Goal: Navigation & Orientation: Find specific page/section

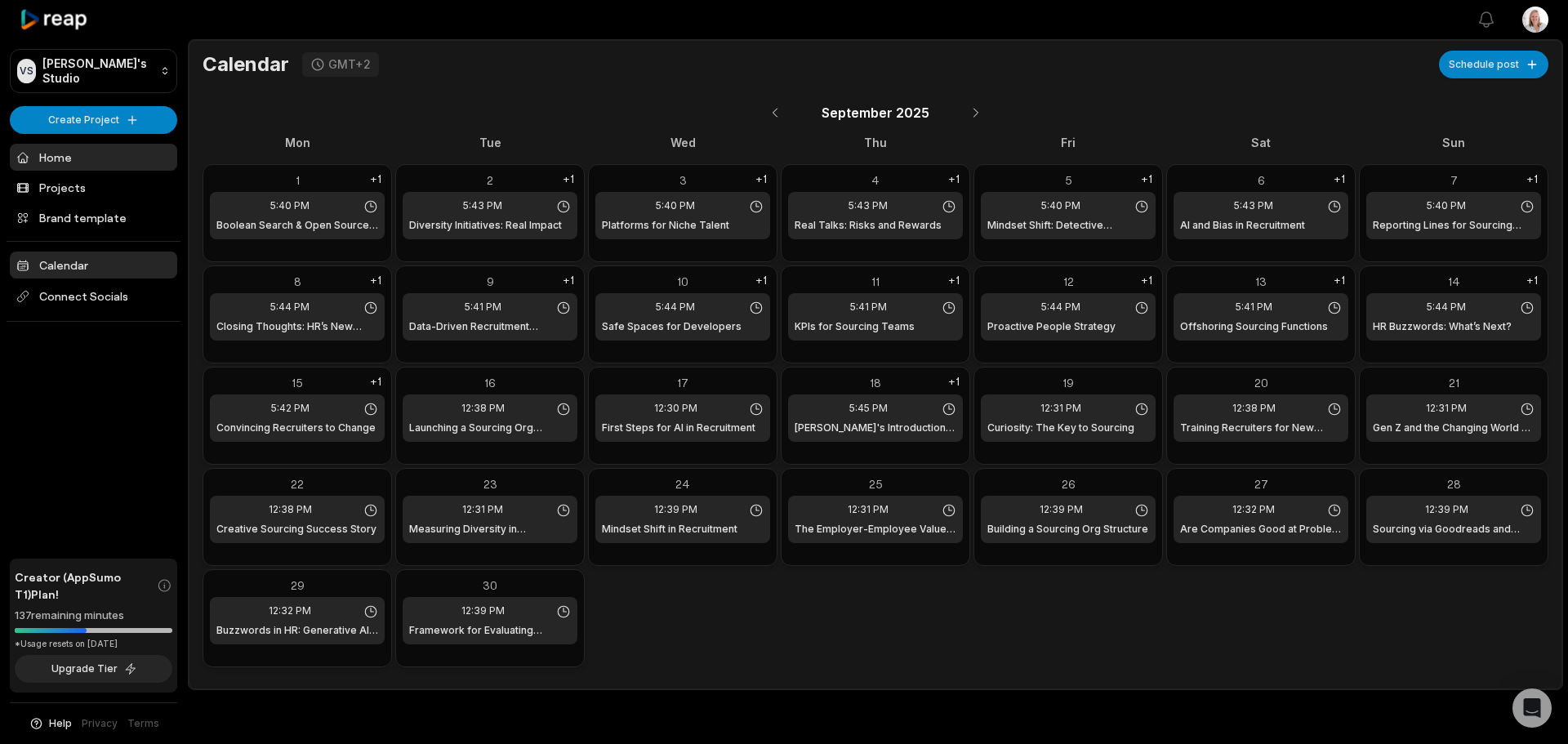
click at [48, 156] on link "Home" at bounding box center [94, 157] width 167 height 27
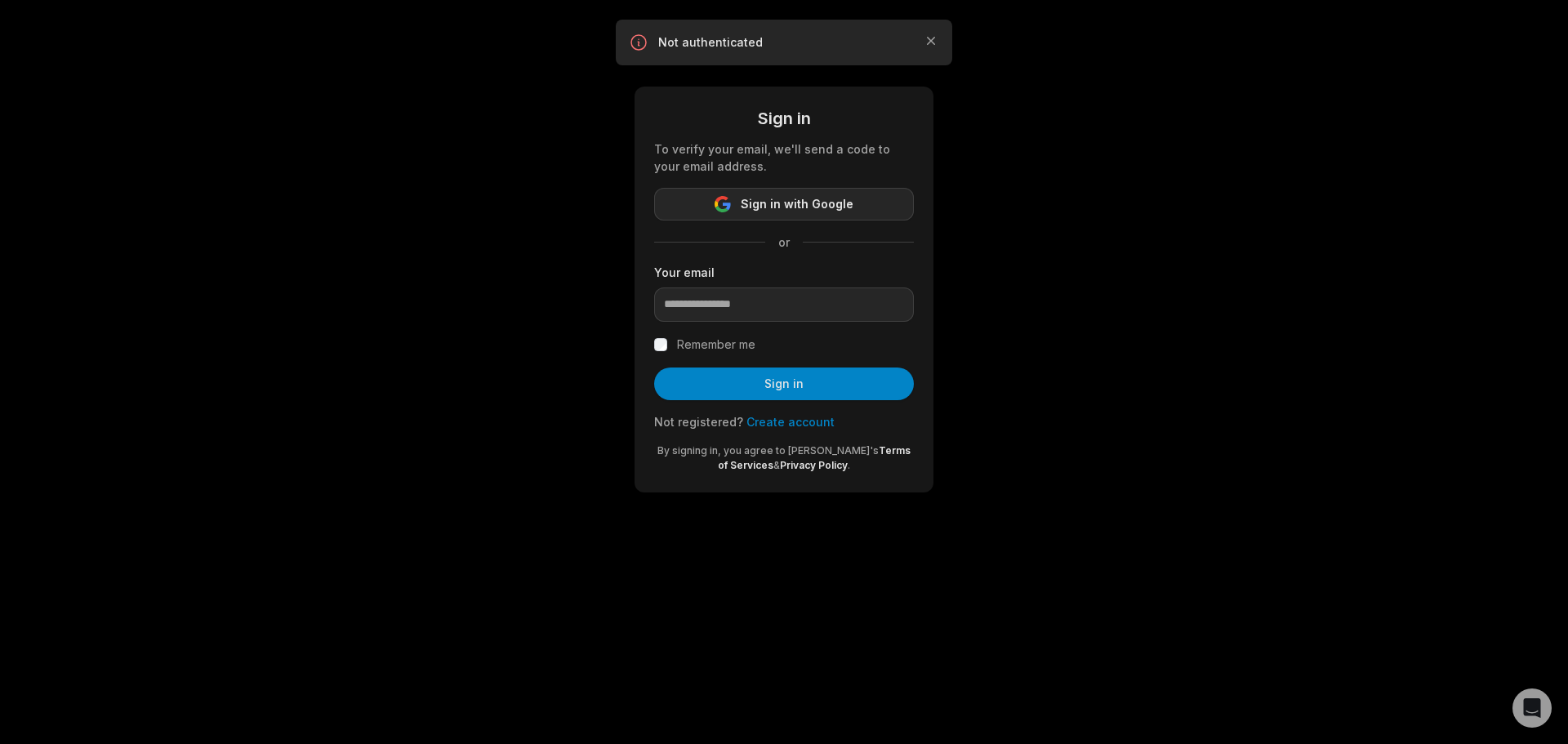
click at [801, 201] on span "Sign in with Google" at bounding box center [797, 204] width 113 height 19
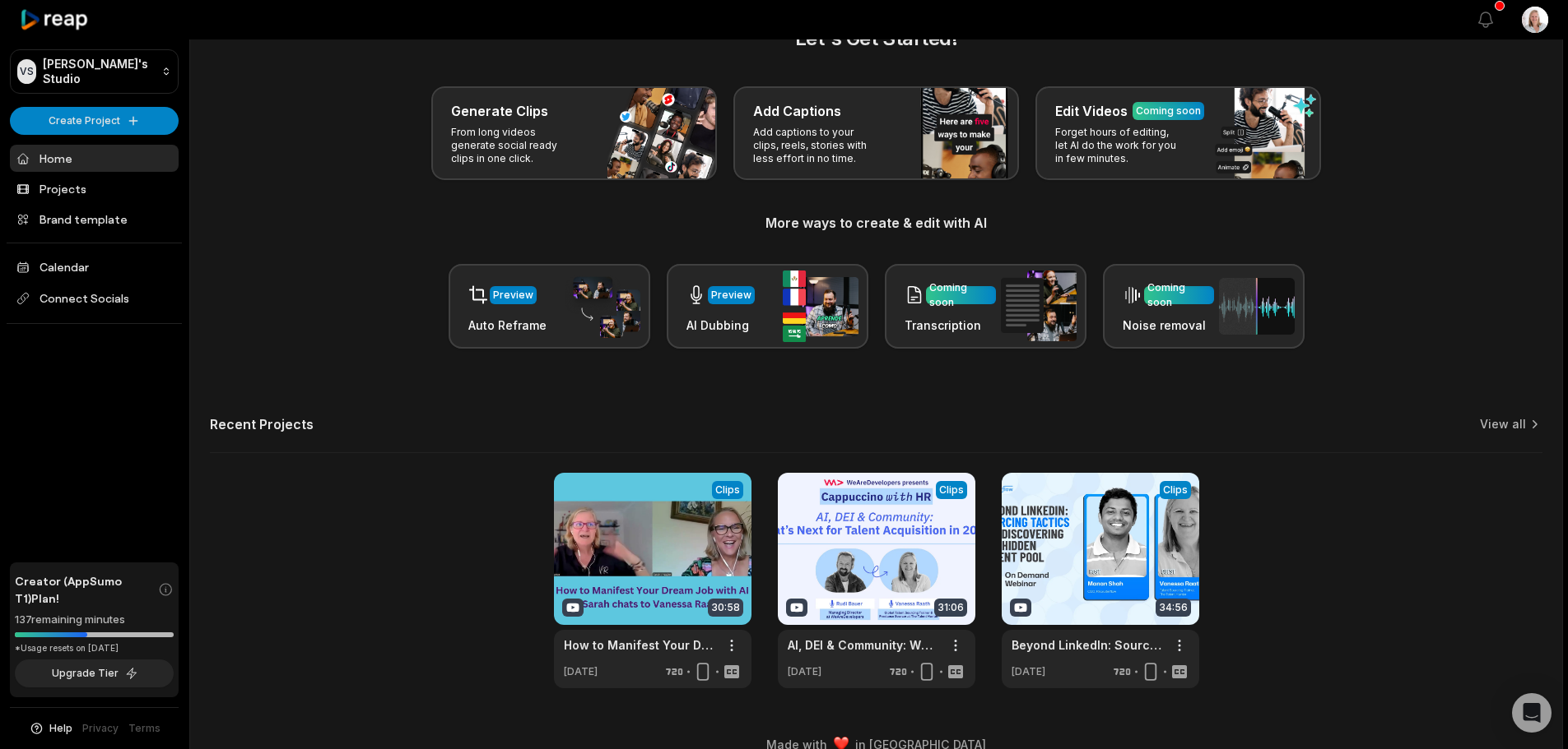
scroll to position [71, 0]
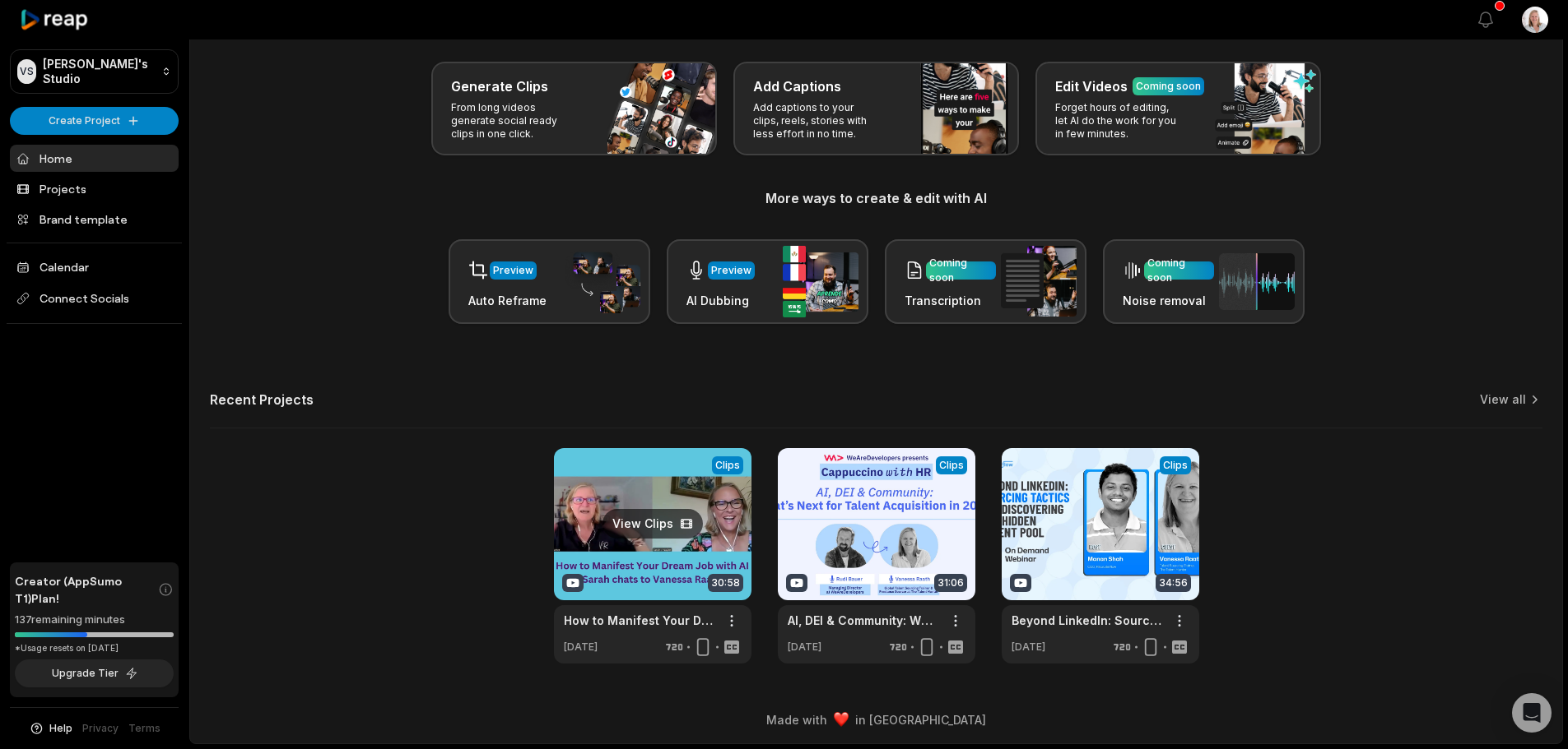
click at [707, 528] on link at bounding box center [652, 556] width 197 height 215
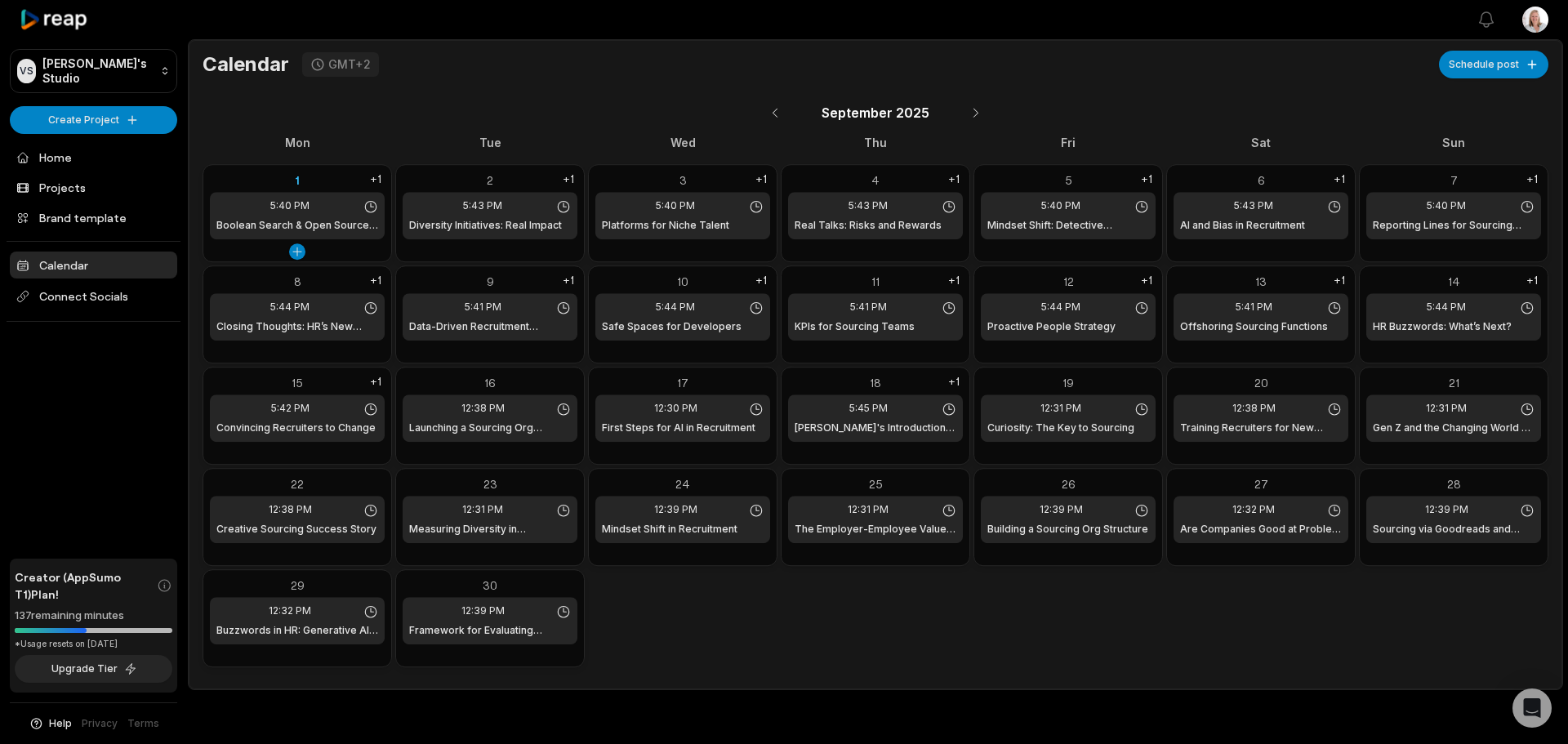
click at [330, 182] on div "1" at bounding box center [297, 180] width 174 height 17
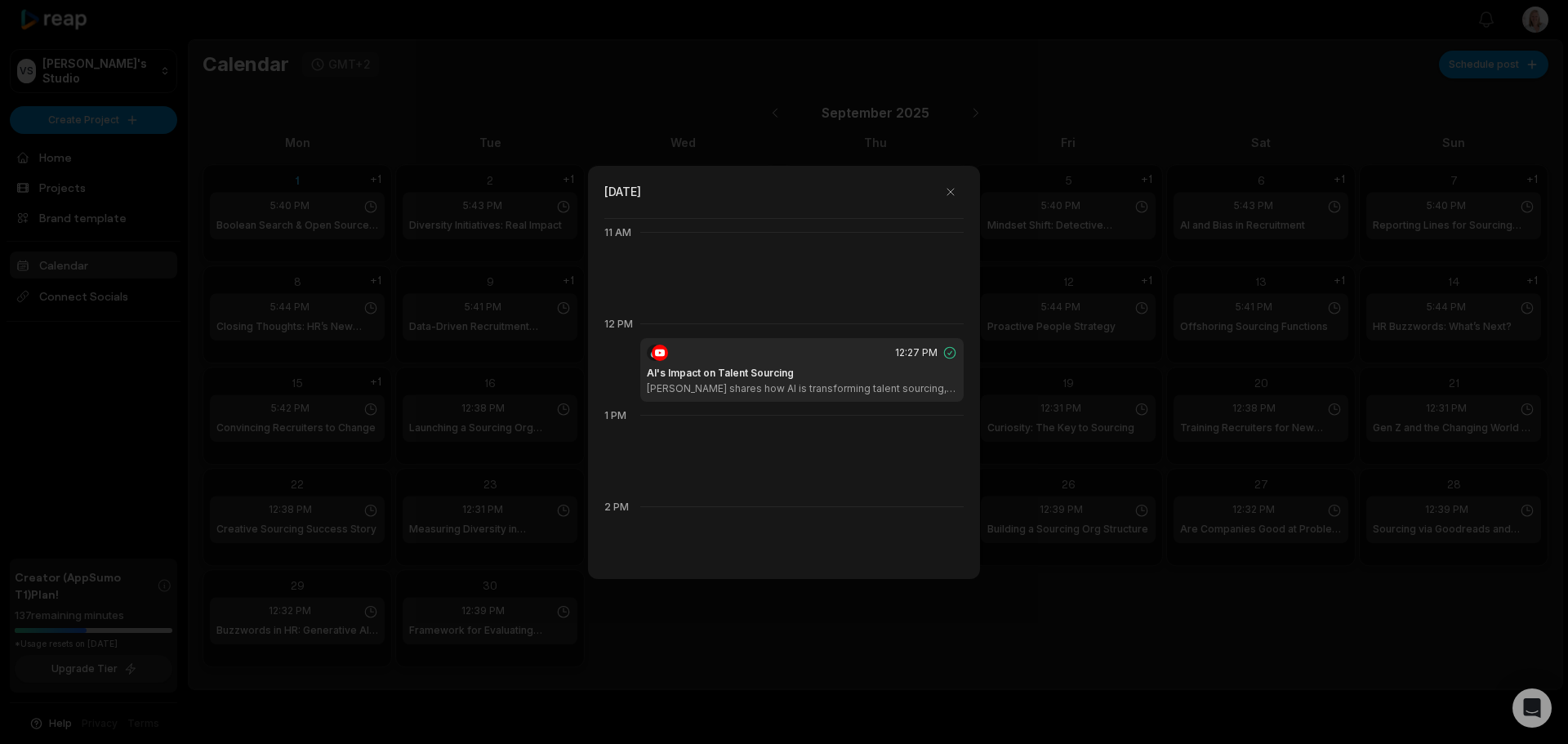
scroll to position [1017, 0]
click at [808, 361] on div "AI's Impact on Talent Sourcing [PERSON_NAME] shares how AI is transforming tale…" at bounding box center [801, 371] width 310 height 29
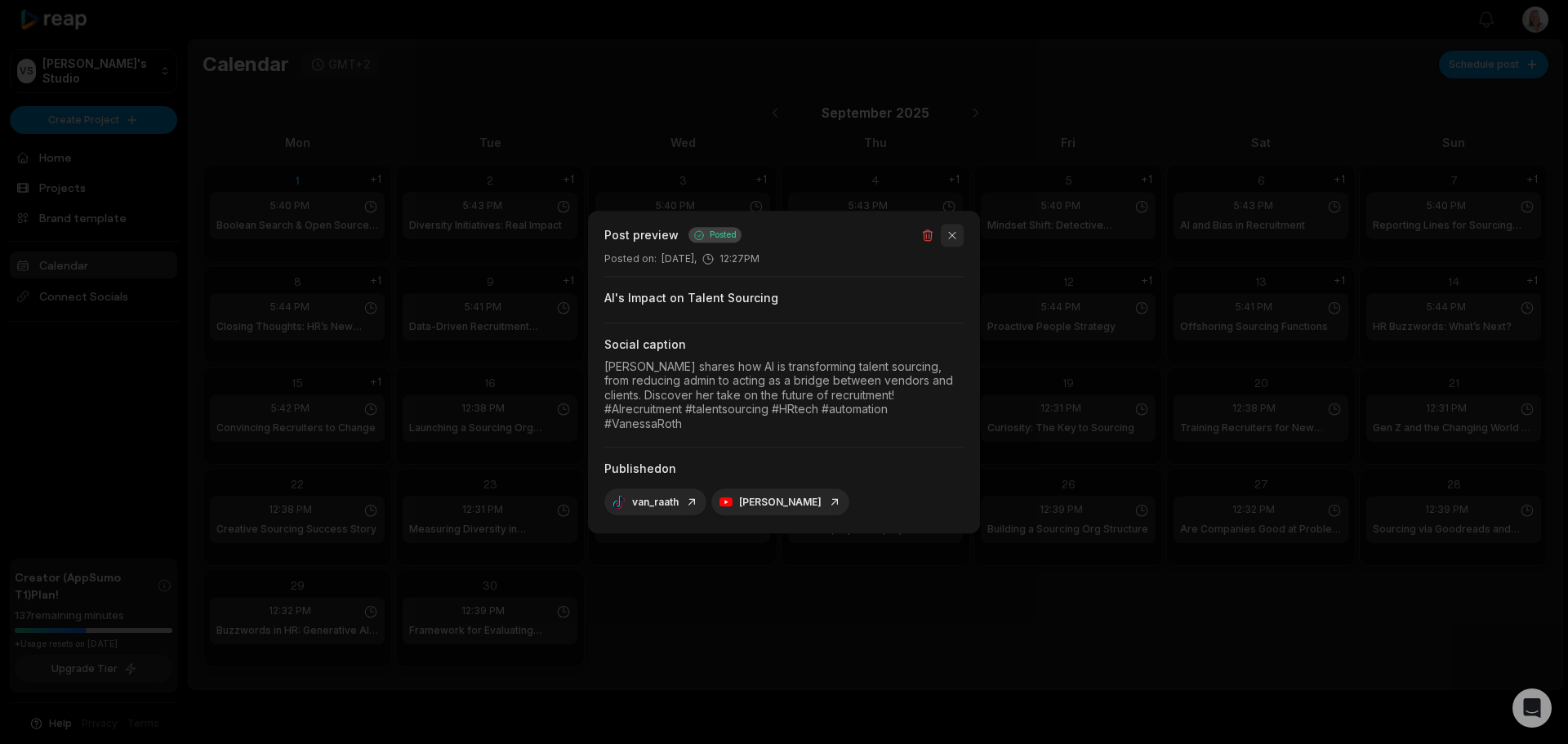
click at [949, 242] on button "button" at bounding box center [952, 235] width 23 height 23
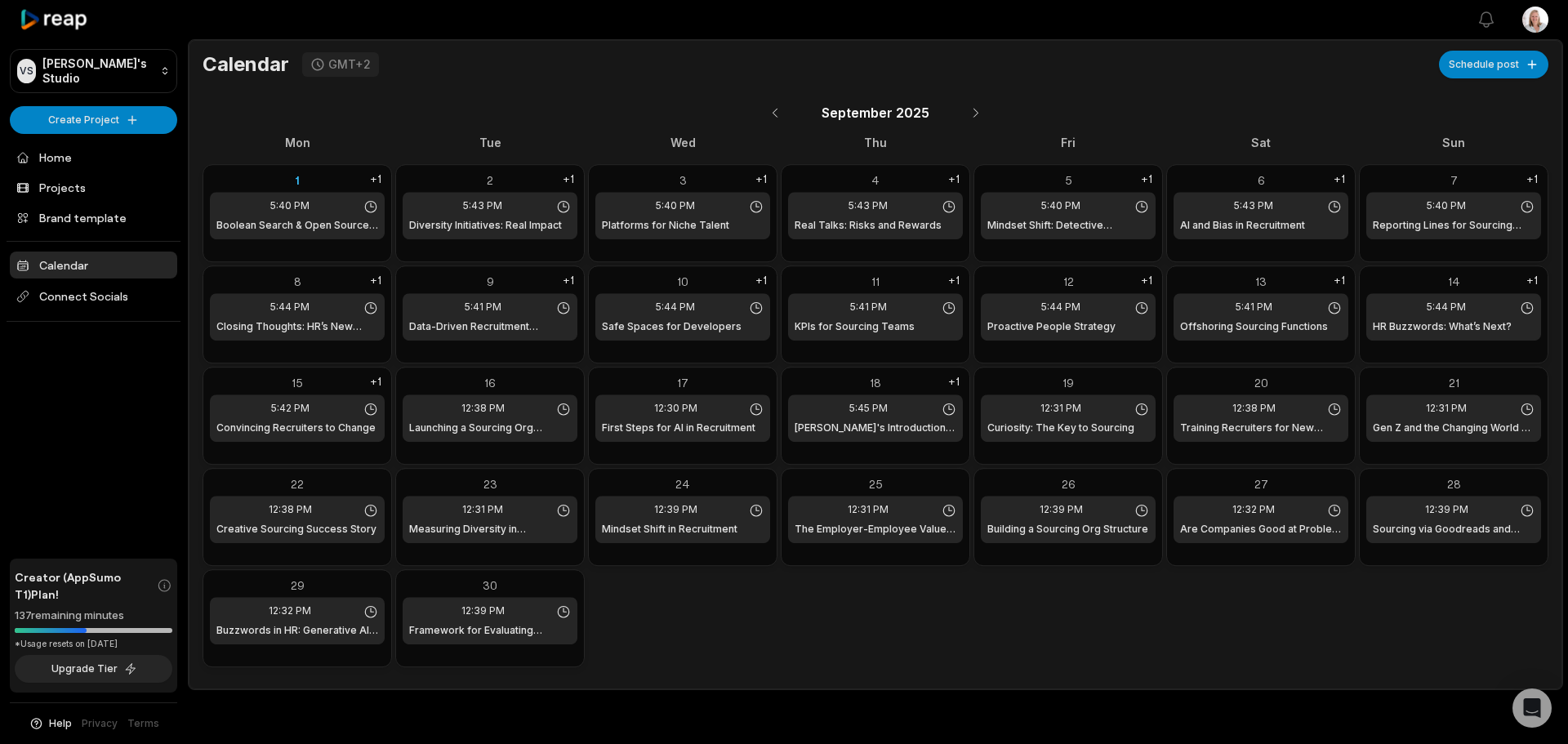
click at [495, 118] on div "[DATE]" at bounding box center [876, 112] width 1346 height 38
